Goal: Find specific page/section: Find specific page/section

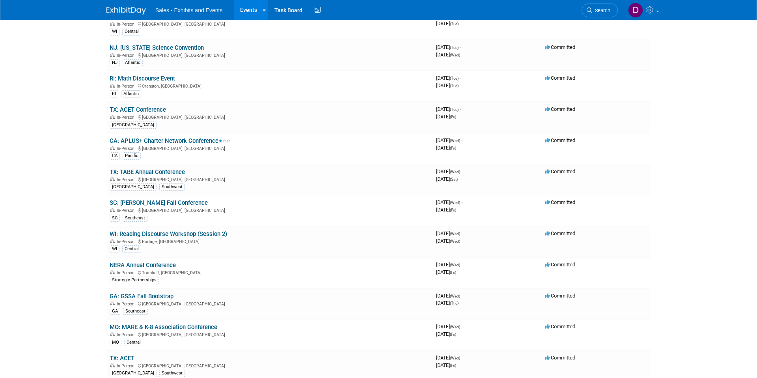
scroll to position [1585, 0]
click at [158, 328] on link "MO: MARE & K-8 Association Conference" at bounding box center [164, 325] width 108 height 7
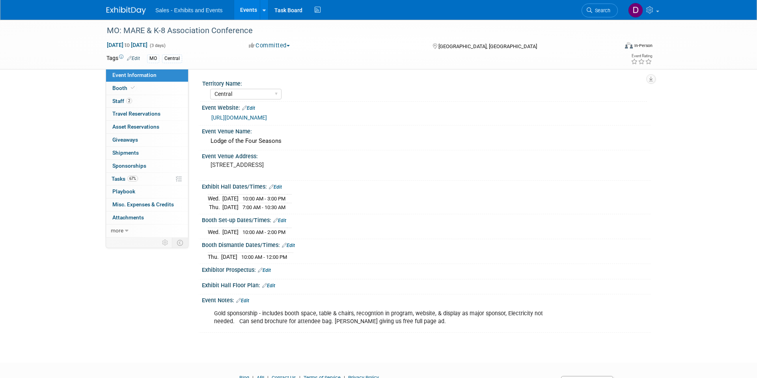
select select "Central"
drag, startPoint x: 286, startPoint y: 171, endPoint x: 207, endPoint y: 165, distance: 79.8
click at [207, 165] on div "[STREET_ADDRESS]" at bounding box center [295, 168] width 187 height 19
